Goal: Navigation & Orientation: Understand site structure

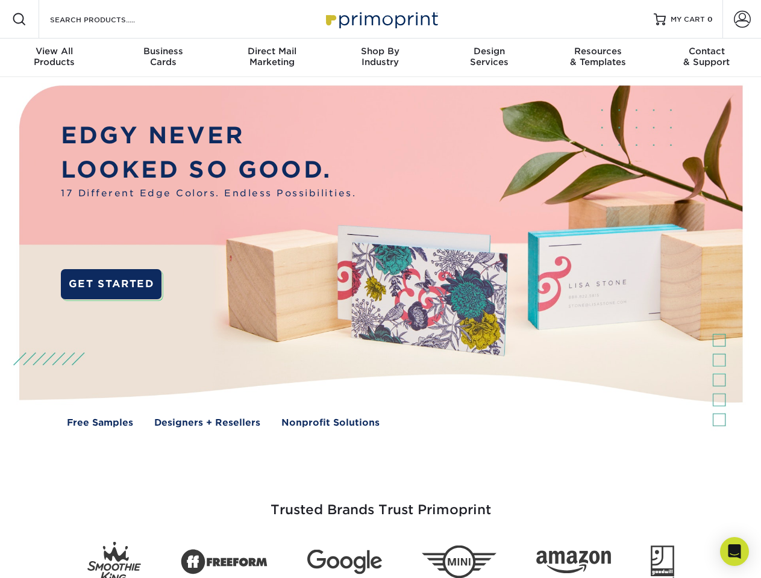
click at [380, 289] on img at bounding box center [380, 265] width 753 height 376
click at [19, 19] on span at bounding box center [19, 19] width 14 height 14
click at [741, 19] on span at bounding box center [741, 19] width 17 height 17
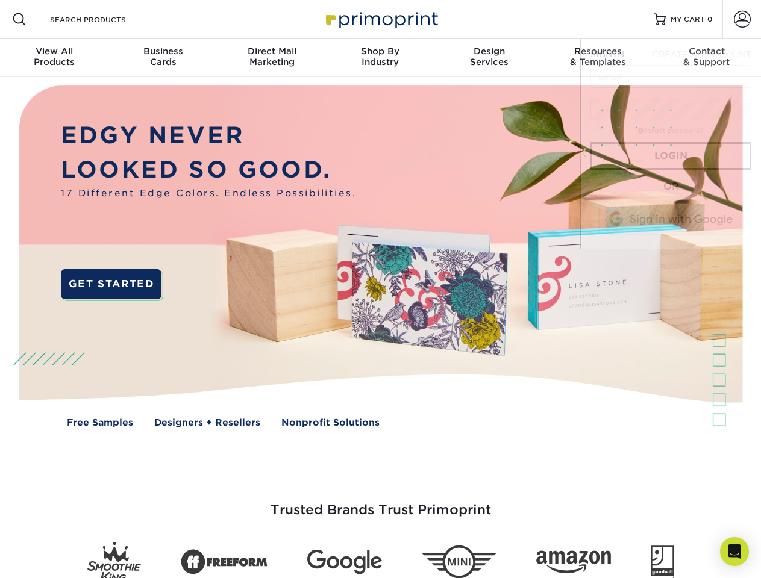
click at [54, 58] on div "View All Products" at bounding box center [54, 57] width 108 height 22
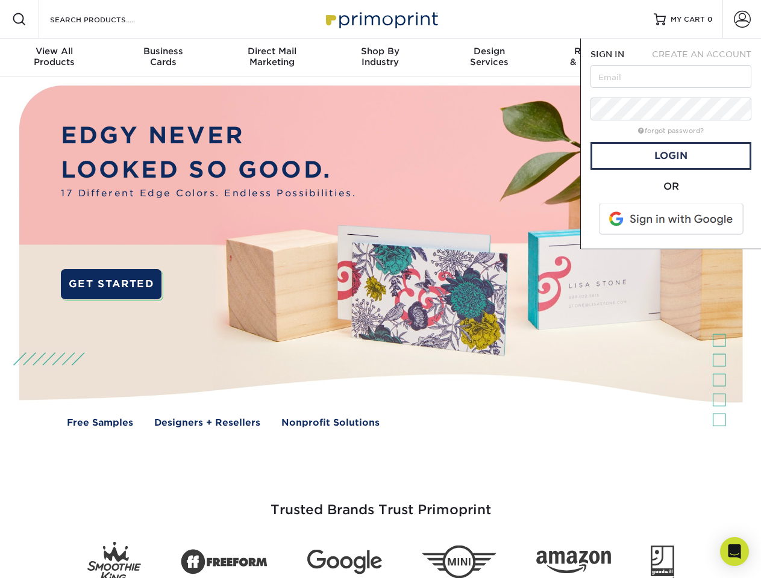
click at [163, 58] on div "Business Cards" at bounding box center [162, 57] width 108 height 22
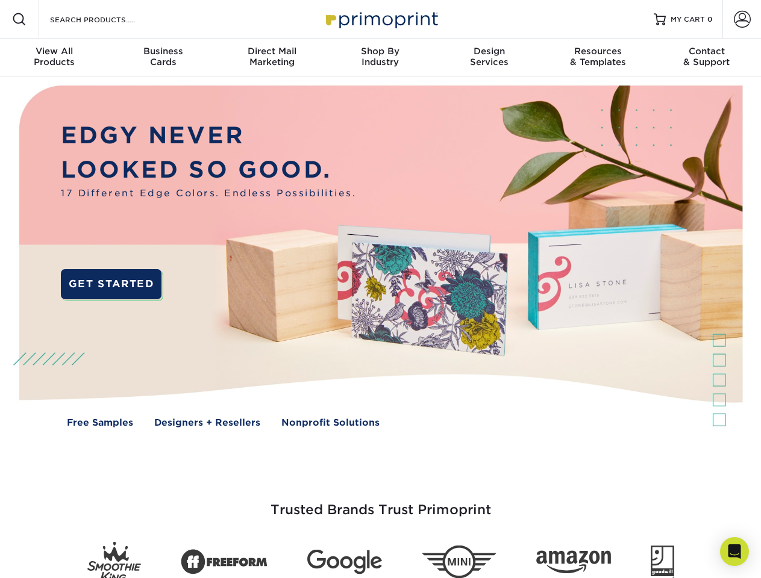
click at [272, 58] on div "Direct Mail Marketing" at bounding box center [271, 57] width 108 height 22
click at [380, 58] on div "Shop By Industry" at bounding box center [380, 57] width 108 height 22
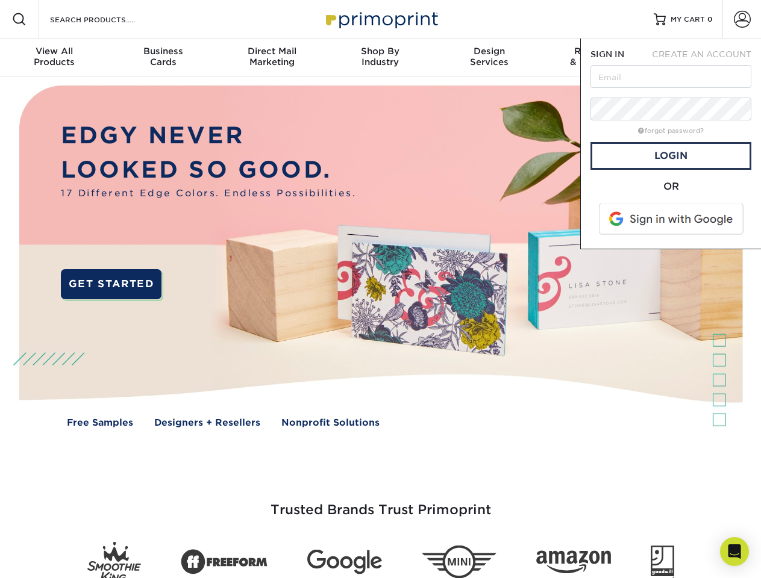
click at [489, 58] on div "Design Services" at bounding box center [489, 57] width 108 height 22
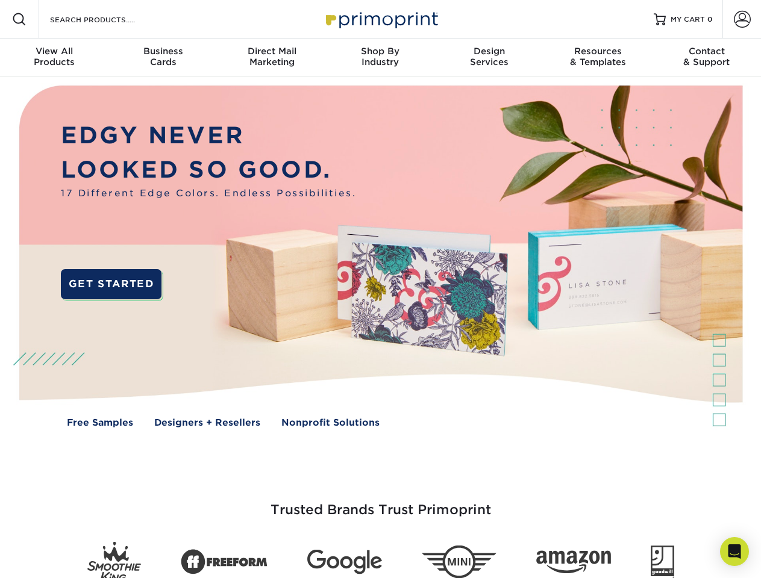
click at [597, 58] on span "SIGN IN" at bounding box center [607, 54] width 34 height 10
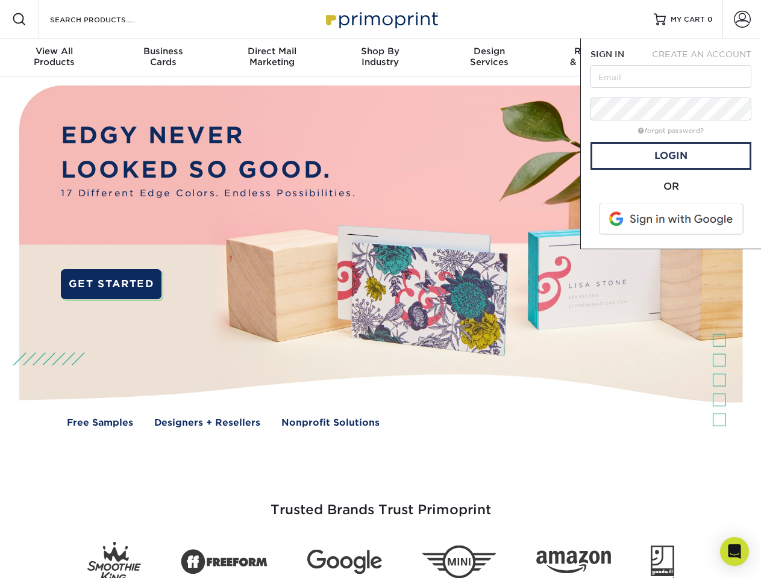
click at [706, 58] on div "Contact & Support" at bounding box center [706, 57] width 108 height 22
